Goal: Find specific page/section: Find specific page/section

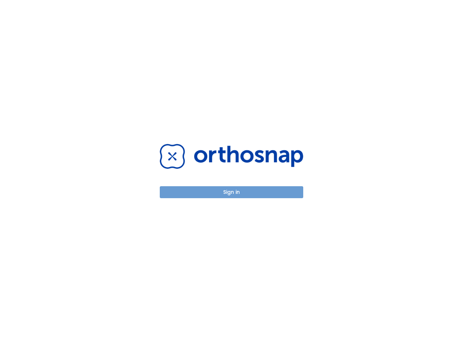
click at [235, 190] on button "Sign in" at bounding box center [231, 192] width 143 height 12
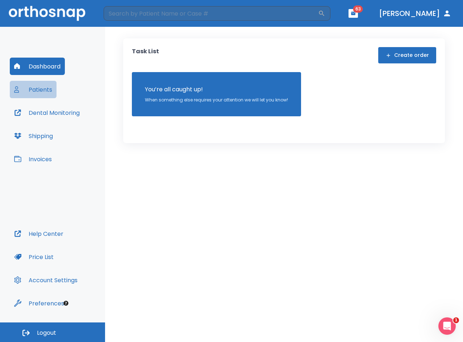
click at [37, 92] on button "Patients" at bounding box center [33, 89] width 47 height 17
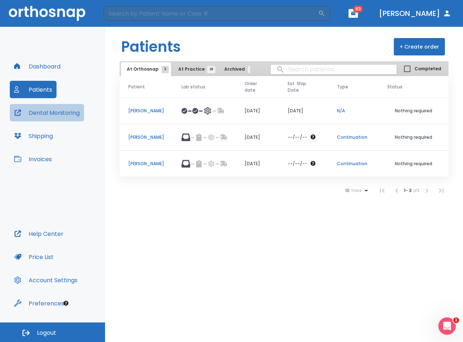
click at [72, 111] on button "Dental Monitoring" at bounding box center [47, 112] width 74 height 17
click at [128, 81] on th "Patient" at bounding box center [145, 87] width 53 height 22
click at [151, 110] on p "[PERSON_NAME]" at bounding box center [146, 111] width 36 height 7
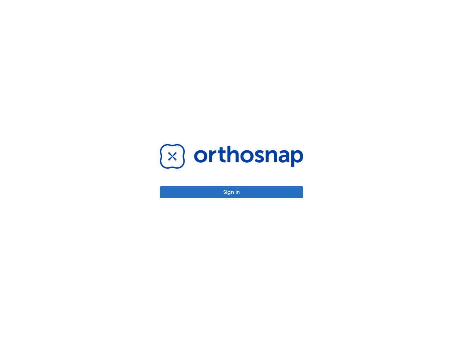
click at [220, 189] on button "Sign in" at bounding box center [231, 192] width 143 height 12
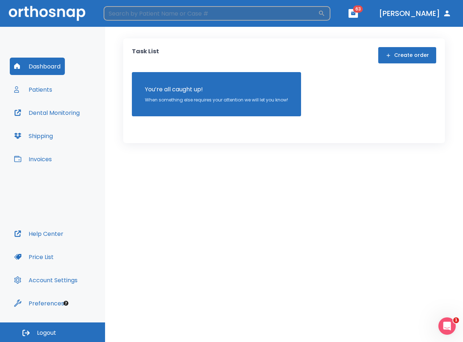
click at [214, 10] on input "search" at bounding box center [211, 13] width 214 height 14
type input "jacobs"
click at [325, 12] on icon "button" at bounding box center [321, 13] width 7 height 7
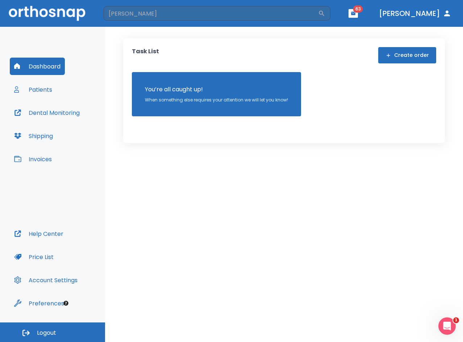
click at [31, 88] on button "Patients" at bounding box center [33, 89] width 47 height 17
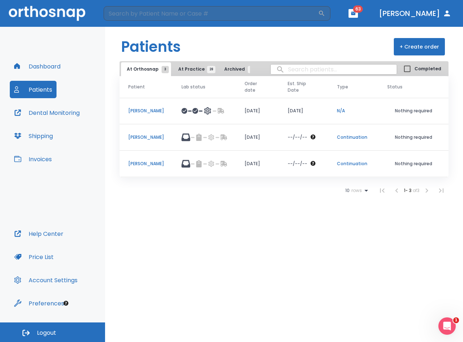
click at [329, 70] on input "search" at bounding box center [333, 69] width 126 height 14
type input "jac"
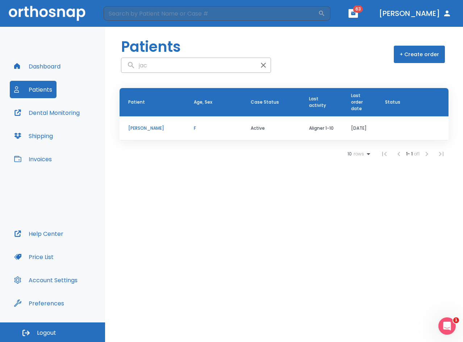
click at [152, 130] on p "Kyleah Jacobs" at bounding box center [152, 128] width 48 height 7
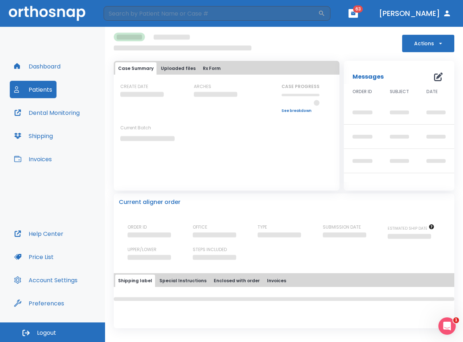
click at [292, 109] on link "See breakdown" at bounding box center [300, 111] width 38 height 4
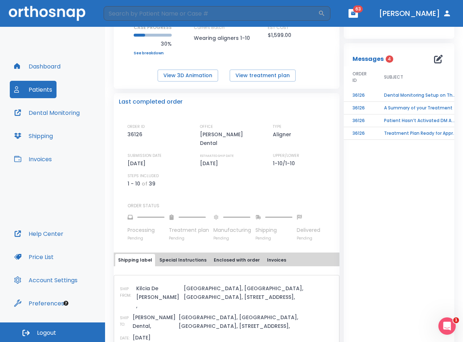
scroll to position [123, 0]
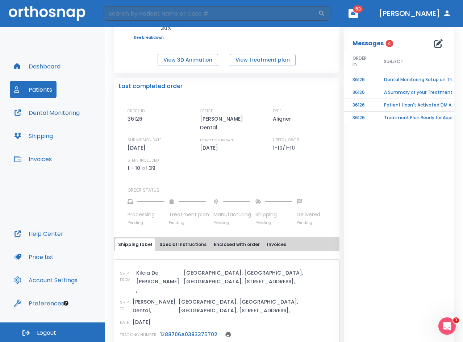
click at [182, 330] on link "1Z88706A0393375702" at bounding box center [188, 333] width 57 height 7
click at [48, 91] on button "Patients" at bounding box center [33, 89] width 47 height 17
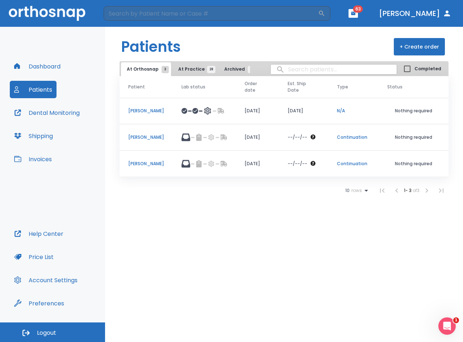
click at [355, 68] on input "search" at bounding box center [333, 69] width 126 height 14
type input "reese"
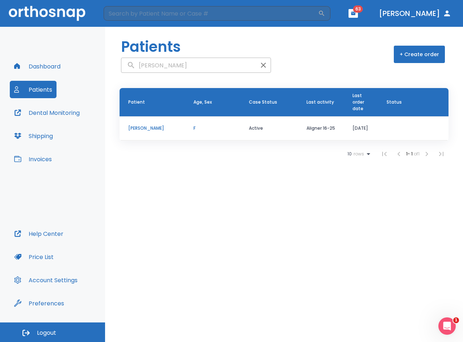
click at [161, 126] on p "Allyson Reese" at bounding box center [152, 128] width 48 height 7
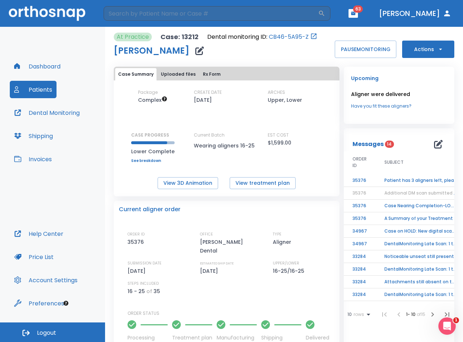
click at [430, 182] on td "Patient has 3 aligners left, please order next set!" at bounding box center [420, 180] width 90 height 13
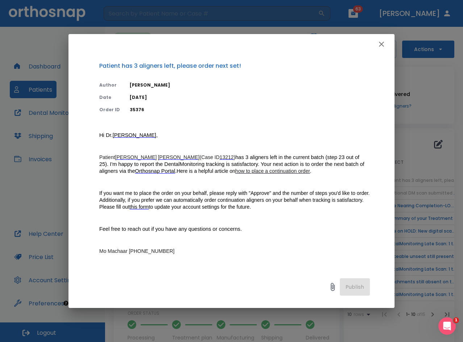
click at [380, 45] on icon "button" at bounding box center [381, 44] width 5 height 5
